Goal: Information Seeking & Learning: Learn about a topic

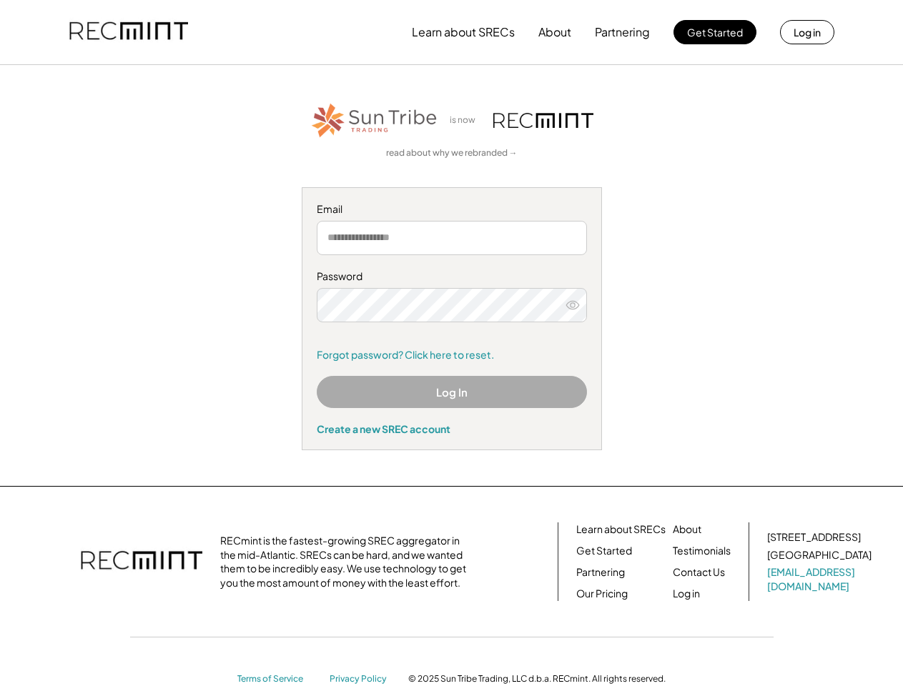
click at [451, 343] on div "Password Remember me Forgot password? Click here to reset." at bounding box center [452, 315] width 270 height 92
click at [451, 32] on button "Learn about SRECs" at bounding box center [463, 32] width 103 height 29
click at [452, 32] on button "Learn about SRECs" at bounding box center [463, 32] width 103 height 29
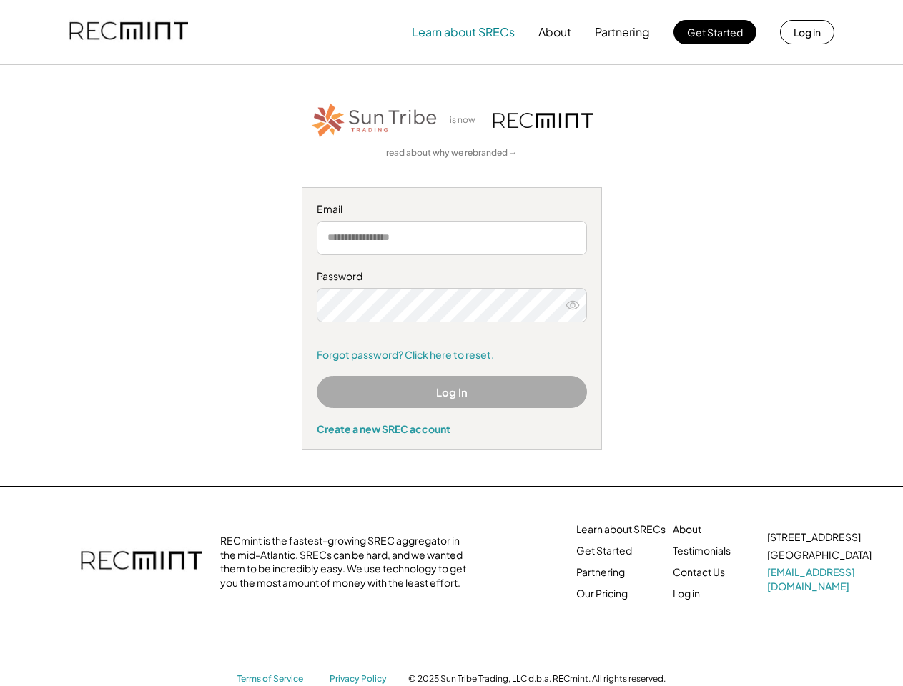
click at [129, 32] on img at bounding box center [128, 32] width 119 height 49
click at [623, 32] on button "Partnering" at bounding box center [622, 32] width 55 height 29
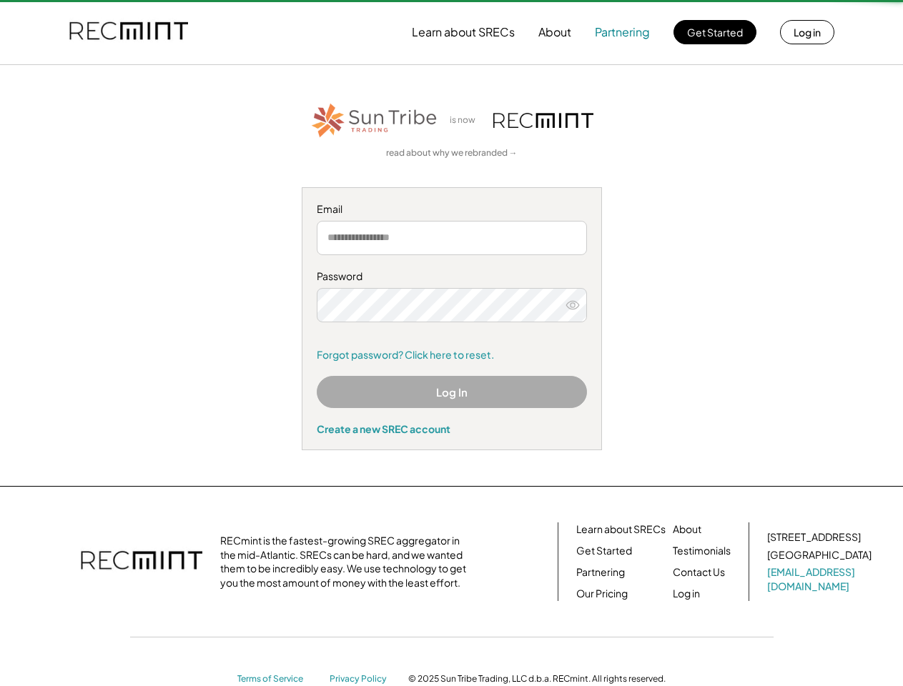
click at [623, 32] on button "Partnering" at bounding box center [622, 32] width 55 height 29
click at [463, 32] on button "Learn about SRECs" at bounding box center [463, 32] width 103 height 29
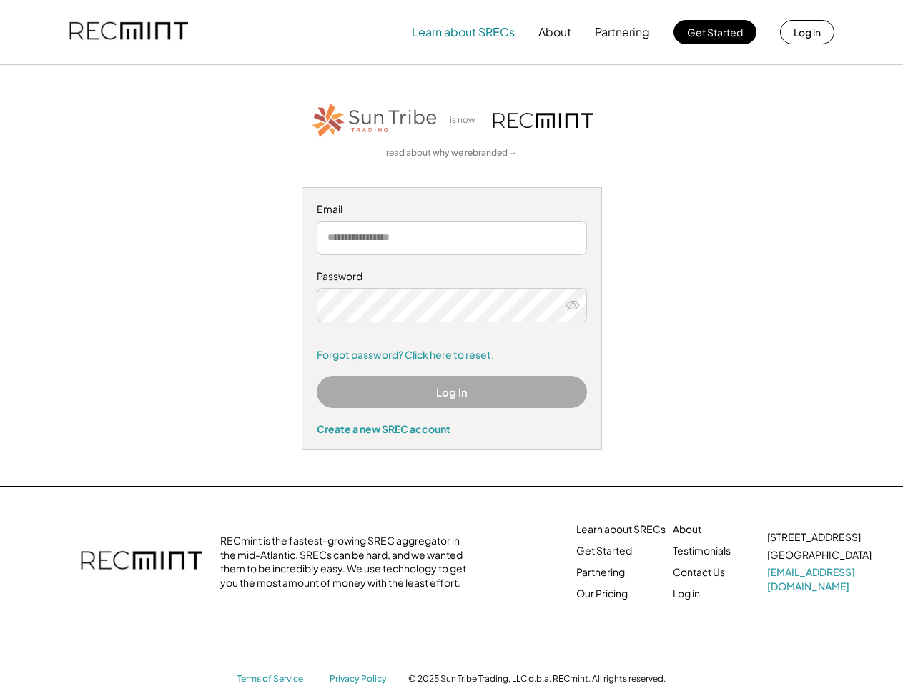
click at [555, 32] on button "About" at bounding box center [554, 32] width 33 height 29
